Goal: Information Seeking & Learning: Learn about a topic

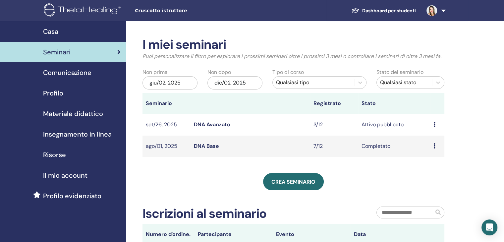
click at [432, 9] on img at bounding box center [431, 10] width 11 height 11
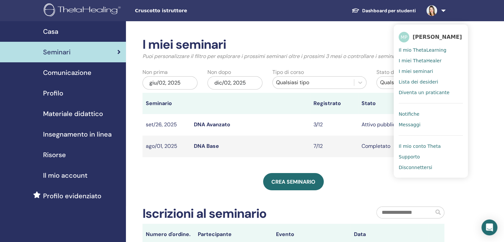
click at [426, 49] on span "Il mio ThetaLearning" at bounding box center [423, 50] width 48 height 6
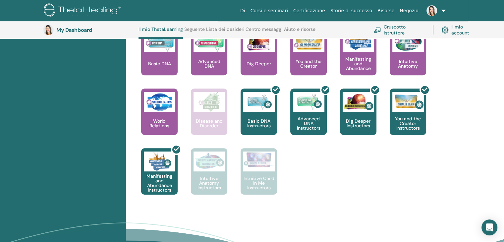
scroll to position [282, 0]
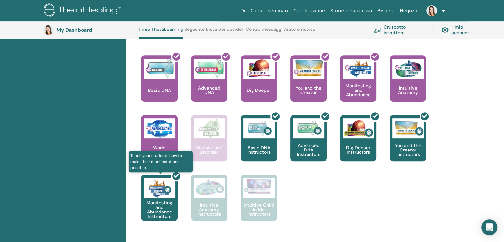
click at [163, 210] on div at bounding box center [163, 201] width 36 height 60
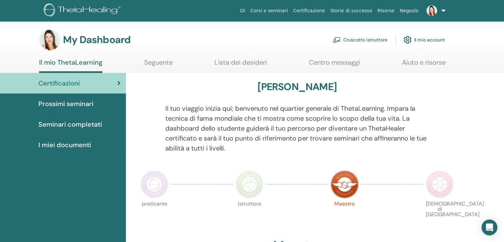
click at [74, 102] on span "Prossimi seminari" at bounding box center [65, 104] width 55 height 10
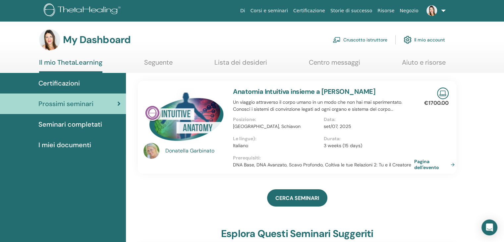
click at [73, 145] on span "I miei documenti" at bounding box center [64, 145] width 53 height 10
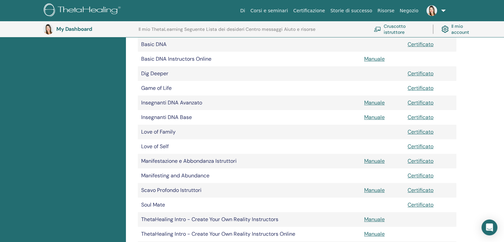
scroll to position [182, 0]
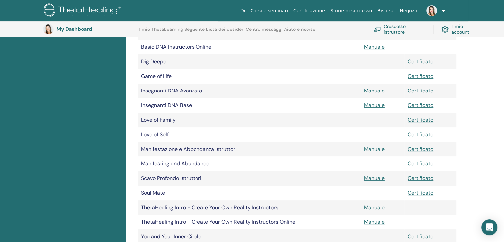
click at [372, 150] on link "Manuale" at bounding box center [374, 148] width 21 height 7
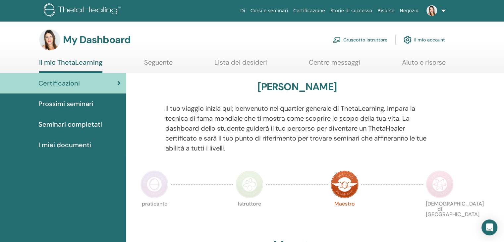
click at [67, 144] on span "I miei documenti" at bounding box center [64, 145] width 53 height 10
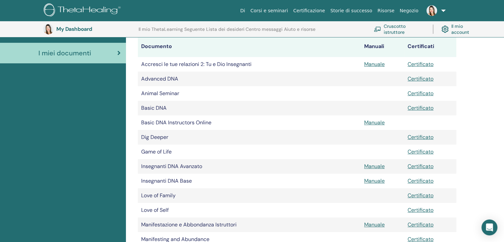
scroll to position [248, 0]
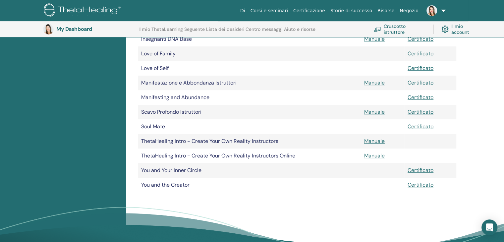
click at [421, 83] on link "Certificato" at bounding box center [420, 82] width 26 height 7
click at [414, 111] on link "Certificato" at bounding box center [420, 111] width 26 height 7
click at [480, 128] on div "I miei documenti Documento Manuali Certificati Accresci le tue relazioni 2: Tu …" at bounding box center [315, 56] width 378 height 434
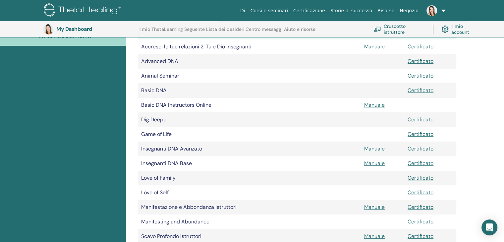
scroll to position [82, 0]
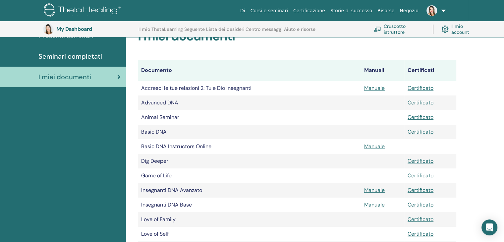
click at [417, 102] on link "Certificato" at bounding box center [420, 102] width 26 height 7
click at [417, 131] on link "Certificato" at bounding box center [420, 131] width 26 height 7
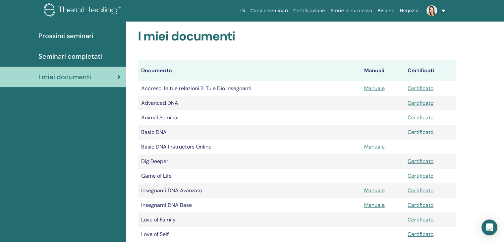
scroll to position [0, 0]
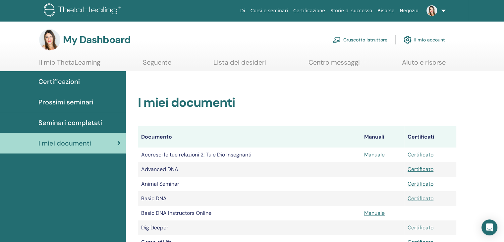
click at [365, 43] on link "Cruscotto istruttore" at bounding box center [360, 39] width 55 height 15
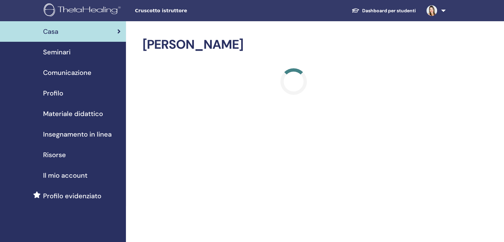
click at [68, 50] on span "Seminari" at bounding box center [56, 52] width 27 height 10
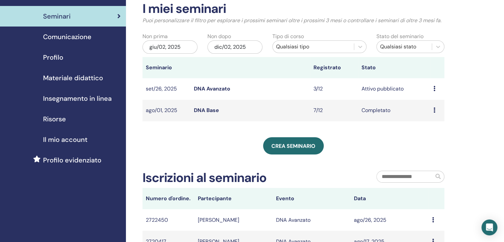
scroll to position [33, 0]
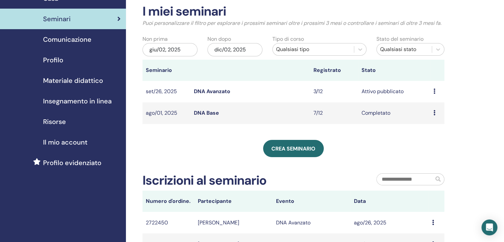
click at [208, 90] on link "DNA Avanzato" at bounding box center [212, 91] width 36 height 7
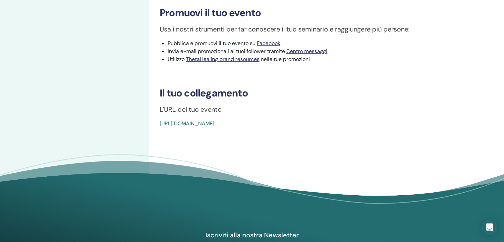
scroll to position [331, 0]
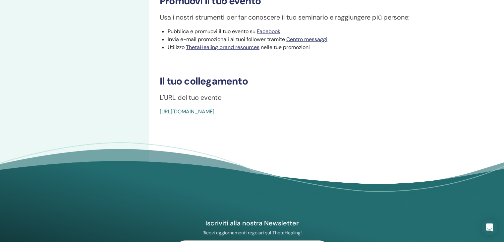
click at [214, 112] on link "[URL][DOMAIN_NAME]" at bounding box center [187, 111] width 55 height 7
